Goal: Information Seeking & Learning: Learn about a topic

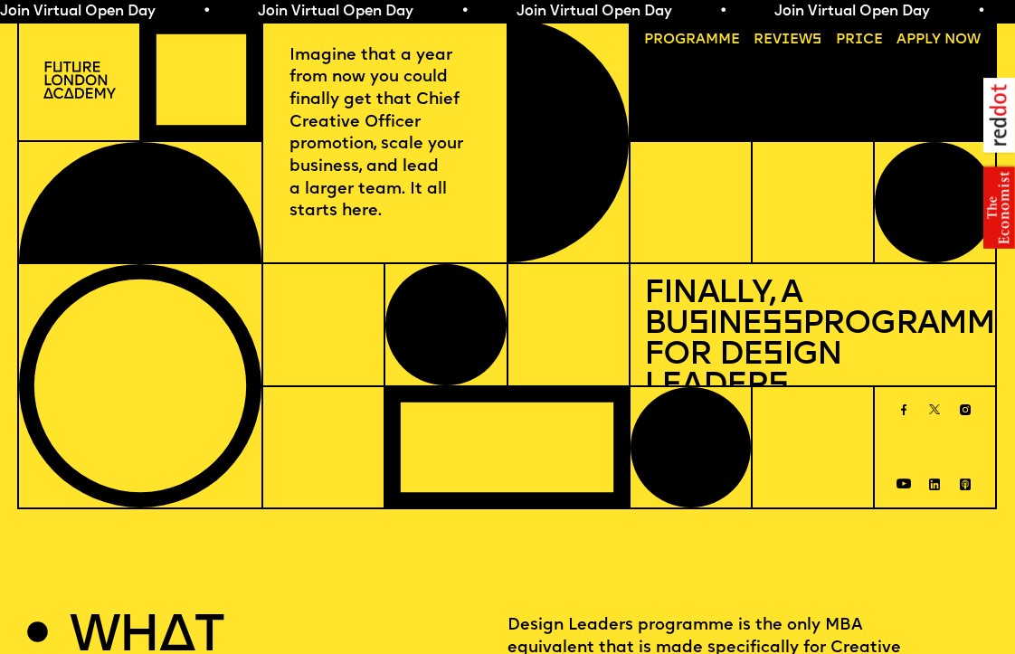
click at [717, 37] on link "Progr a mme" at bounding box center [692, 40] width 110 height 28
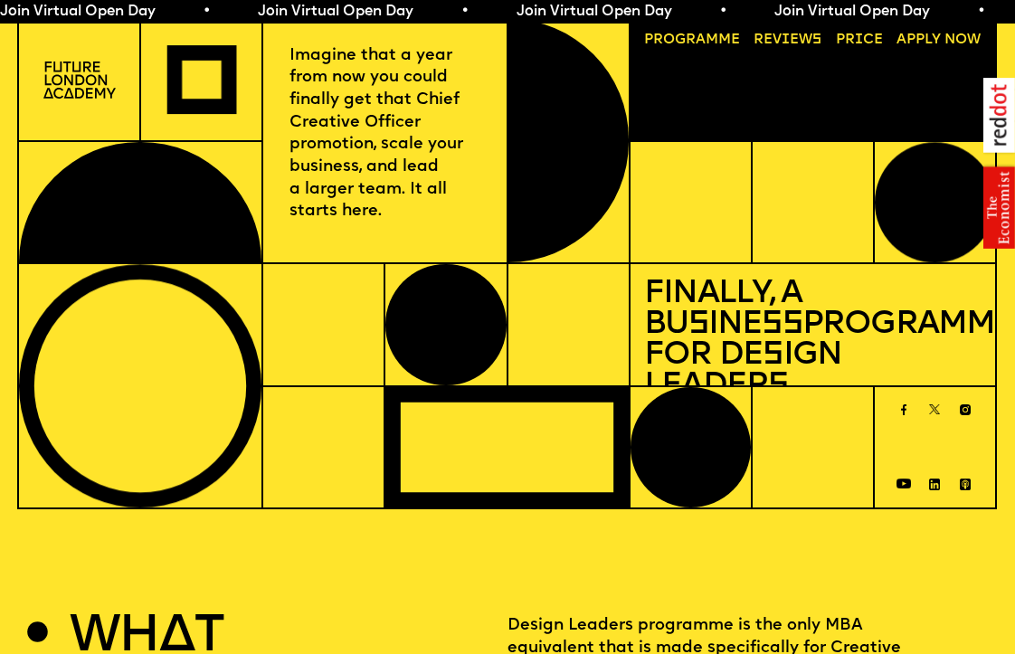
click at [71, 88] on img at bounding box center [79, 80] width 73 height 37
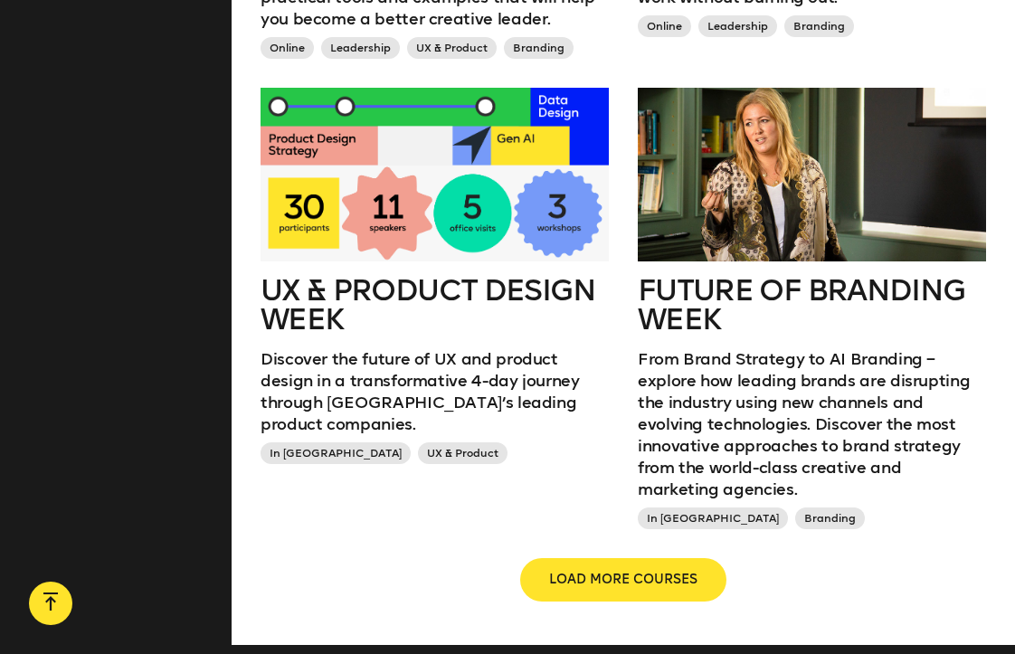
scroll to position [1781, 0]
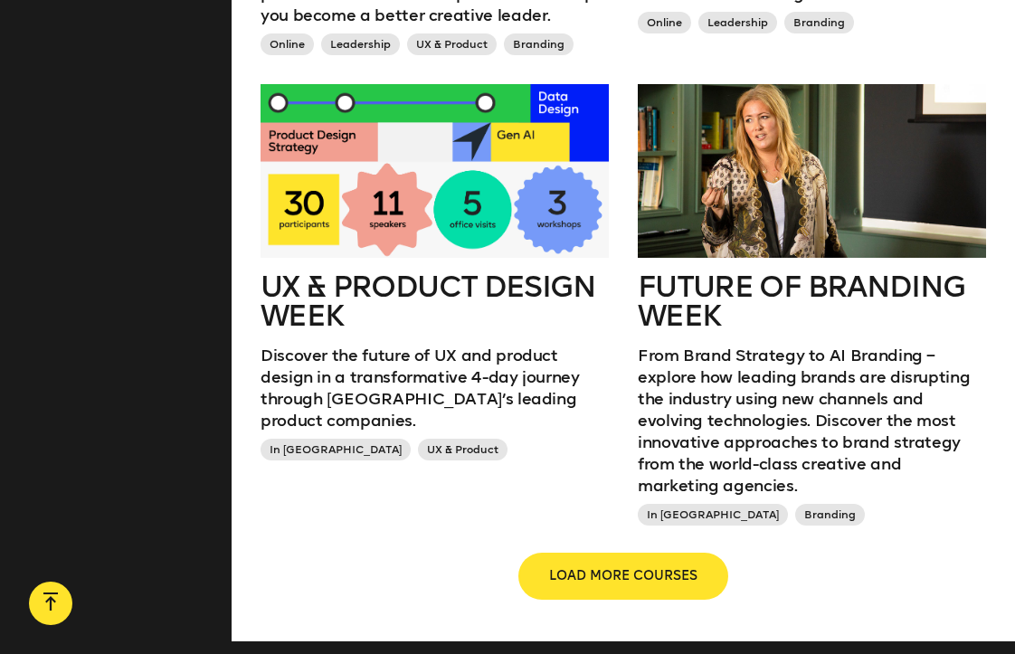
click at [574, 575] on button "LOAD MORE COURSES" at bounding box center [623, 576] width 206 height 43
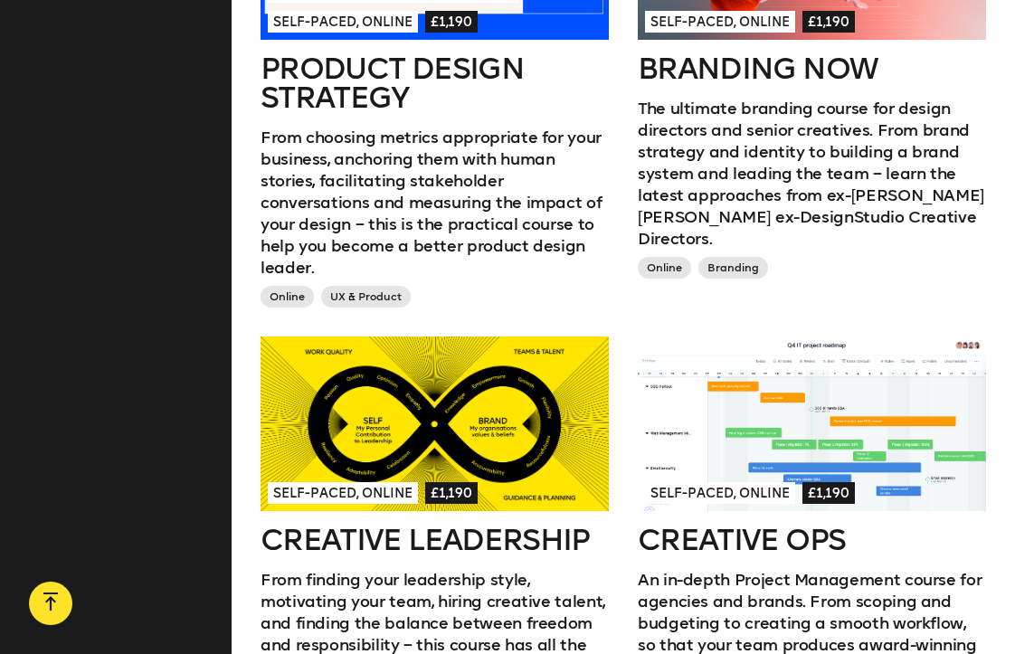
scroll to position [1250, 0]
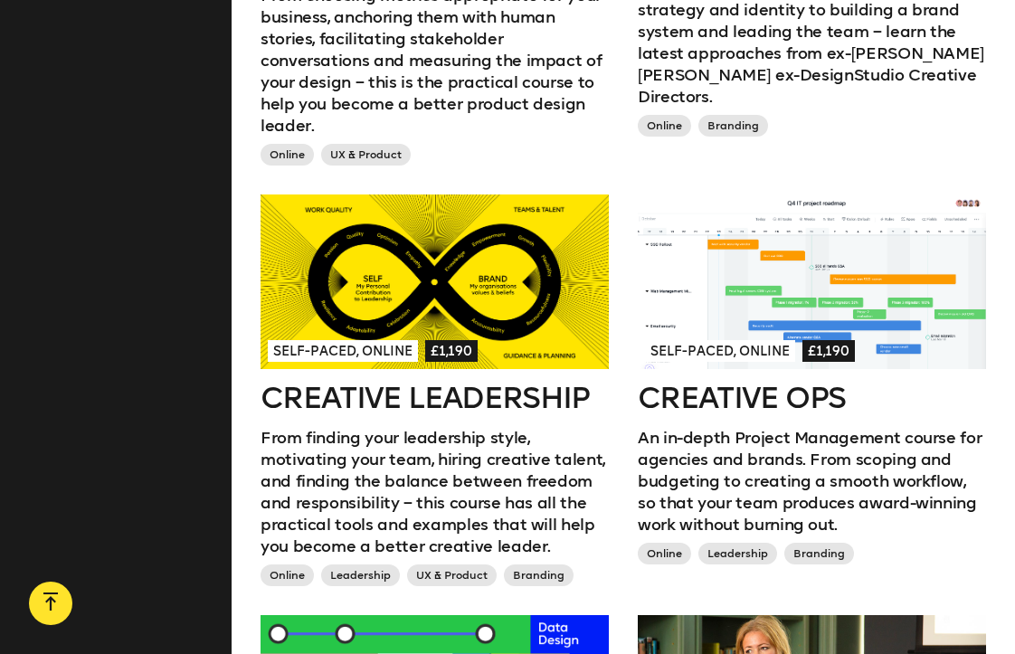
click at [375, 384] on h2 "Creative Leadership" at bounding box center [435, 398] width 348 height 29
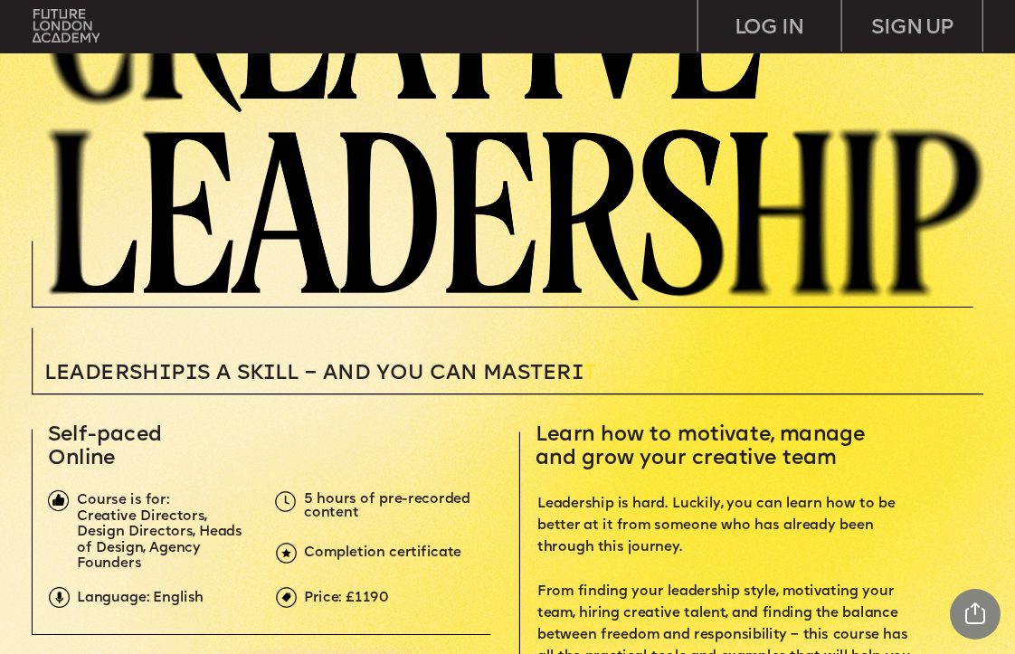
scroll to position [197, 0]
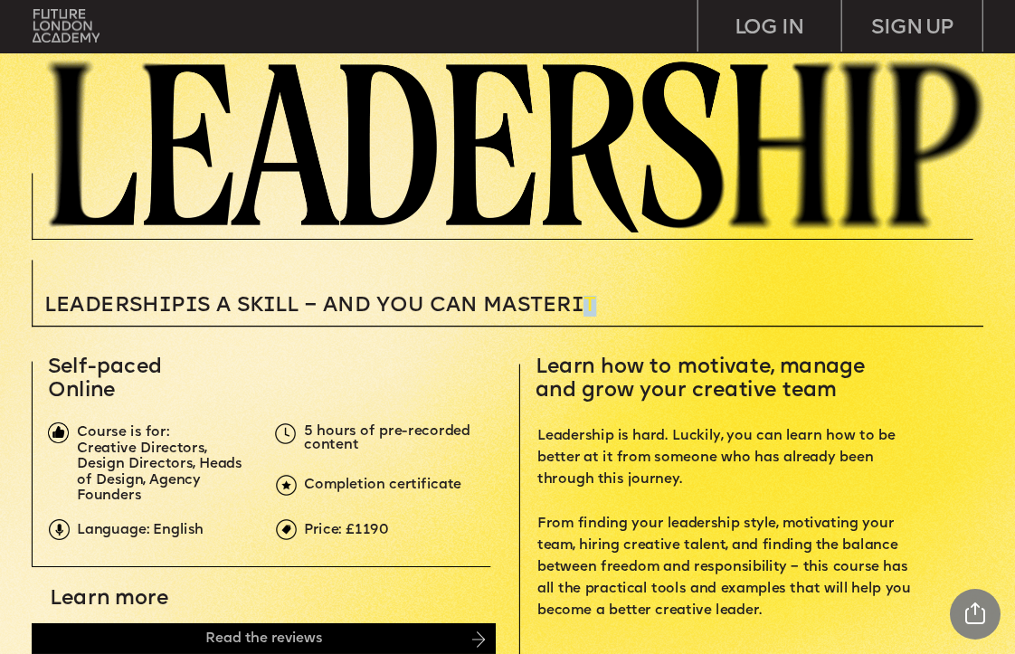
drag, startPoint x: 597, startPoint y: 300, endPoint x: 633, endPoint y: 302, distance: 36.2
click at [633, 302] on p "Leadersh i p i s a sk i ll – and you can MASTER i T" at bounding box center [401, 306] width 714 height 21
click at [637, 302] on p "Leadersh i p i s a sk i ll – and you can MASTER i T" at bounding box center [401, 306] width 714 height 21
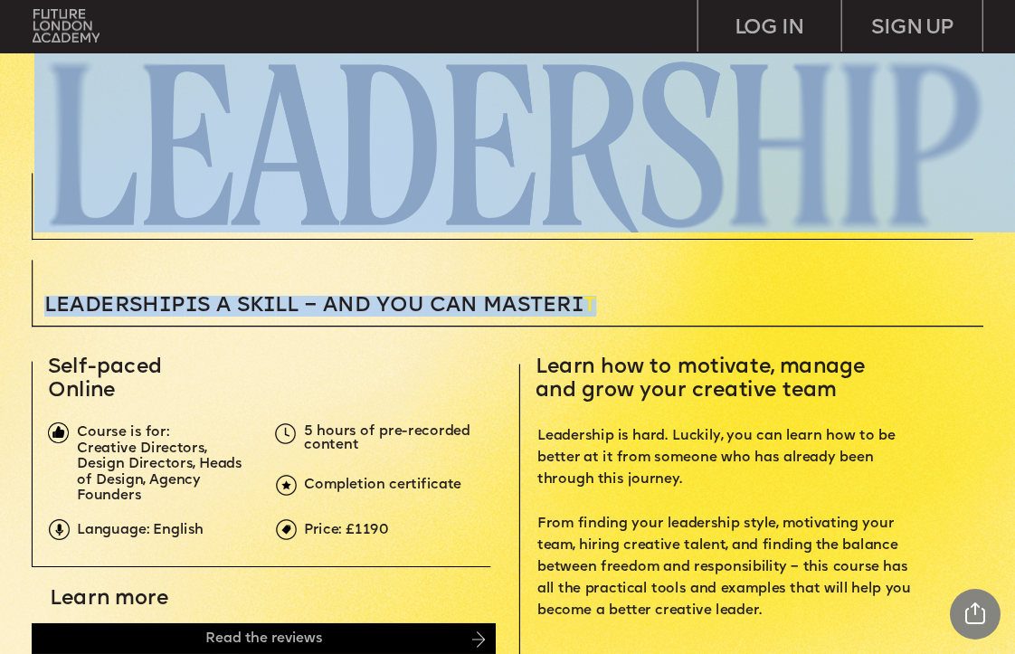
drag, startPoint x: 637, startPoint y: 302, endPoint x: 342, endPoint y: 317, distance: 295.3
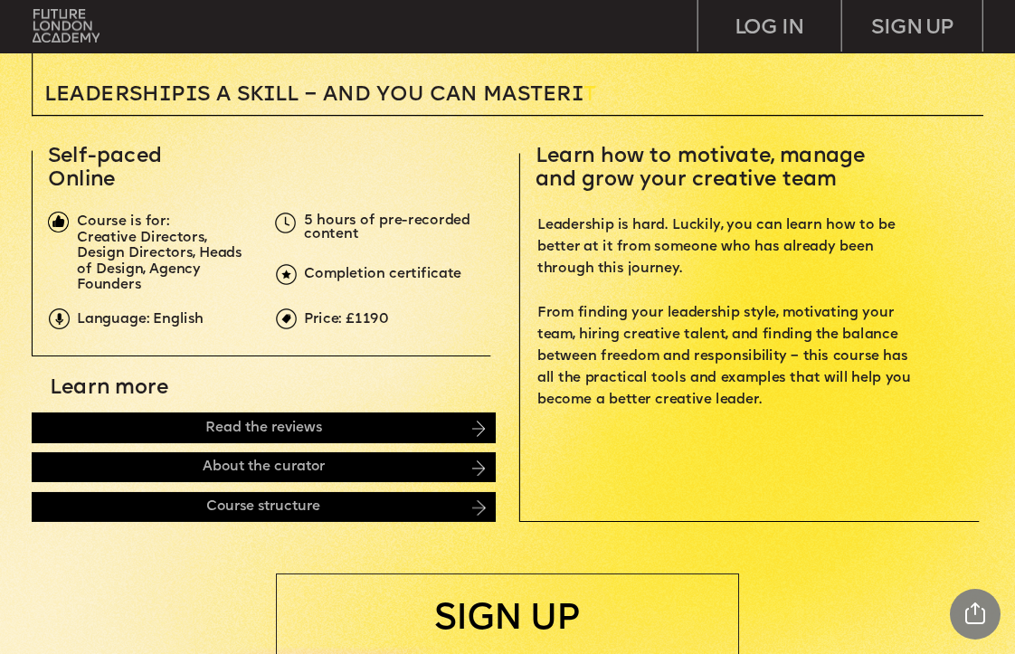
scroll to position [430, 0]
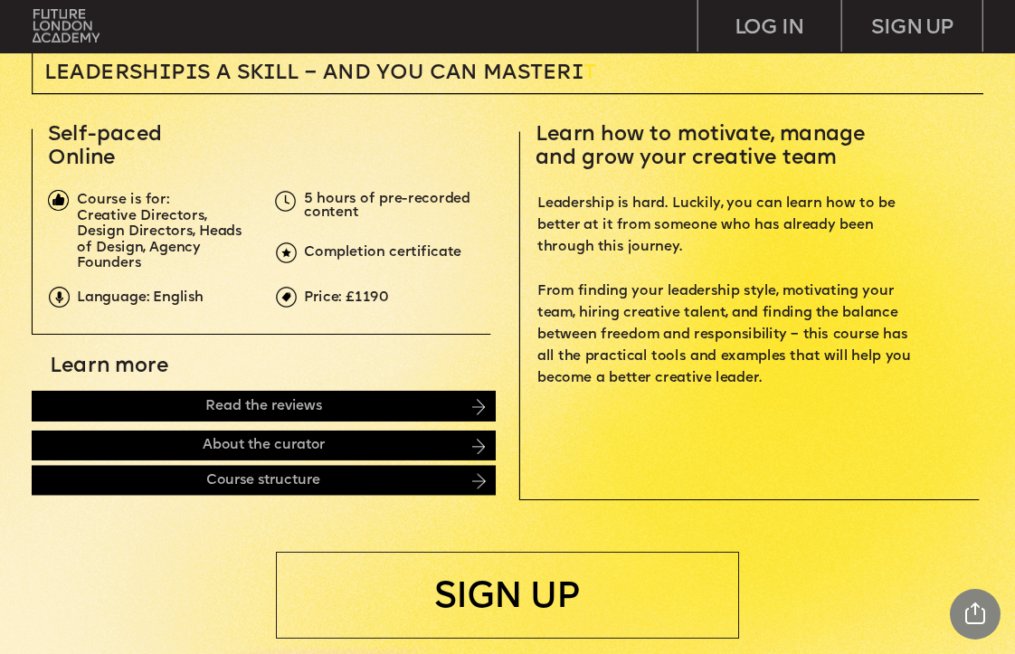
click at [483, 401] on img at bounding box center [478, 407] width 13 height 16
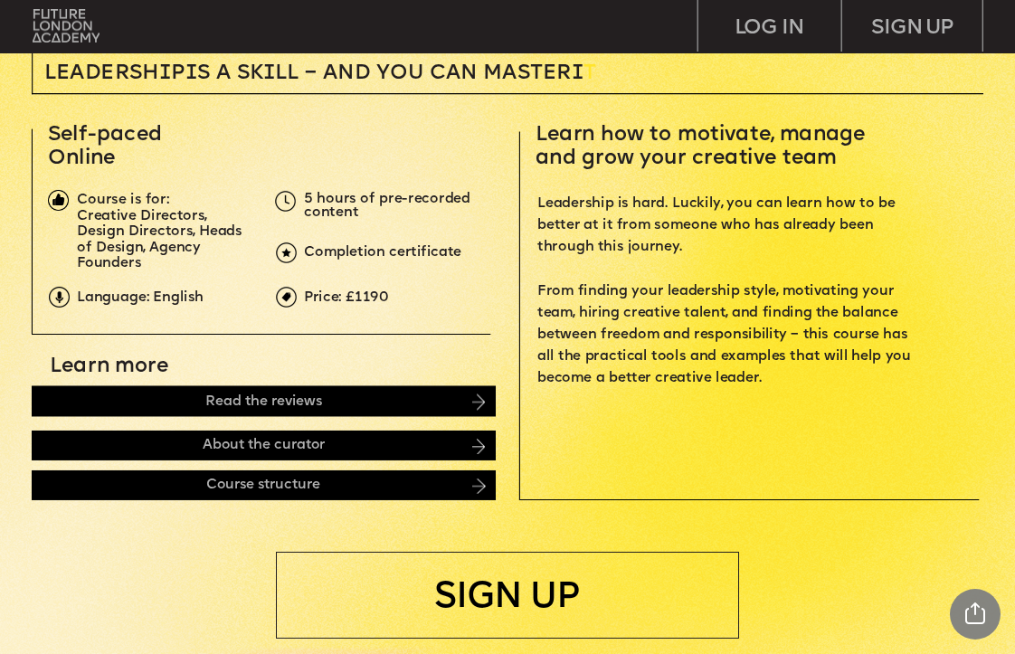
click at [480, 404] on img at bounding box center [478, 402] width 13 height 16
click at [466, 402] on div "Read the reviews" at bounding box center [264, 401] width 464 height 31
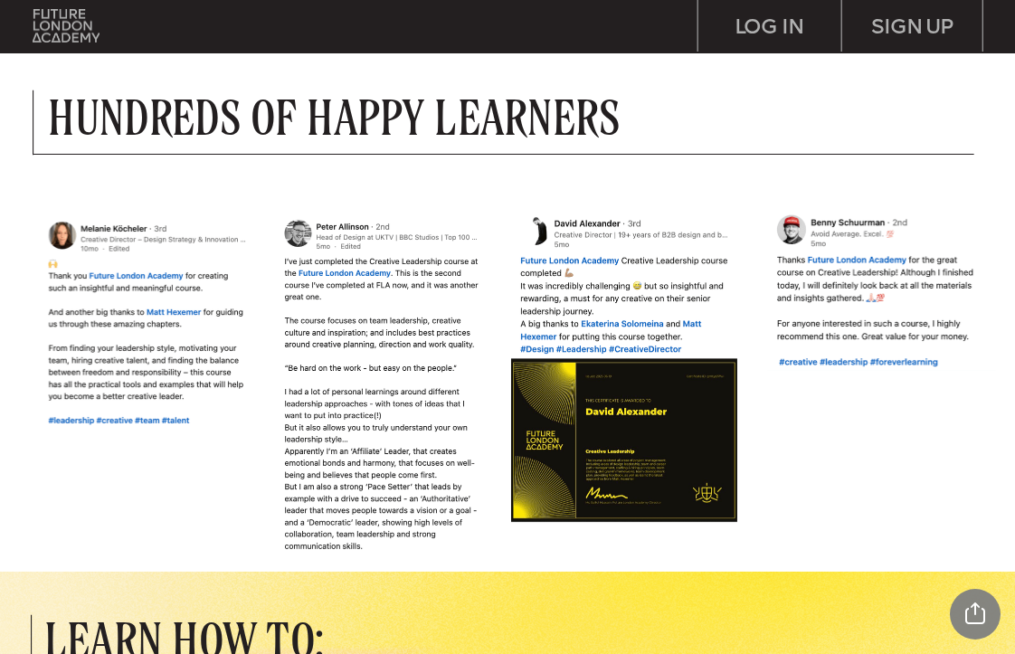
scroll to position [1099, 0]
